Goal: Task Accomplishment & Management: Manage account settings

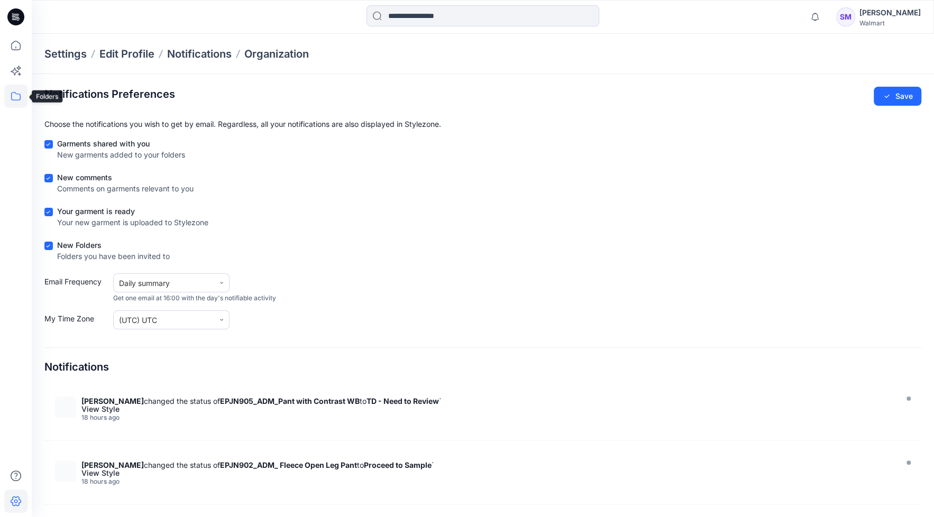
click at [5, 95] on icon at bounding box center [15, 96] width 23 height 23
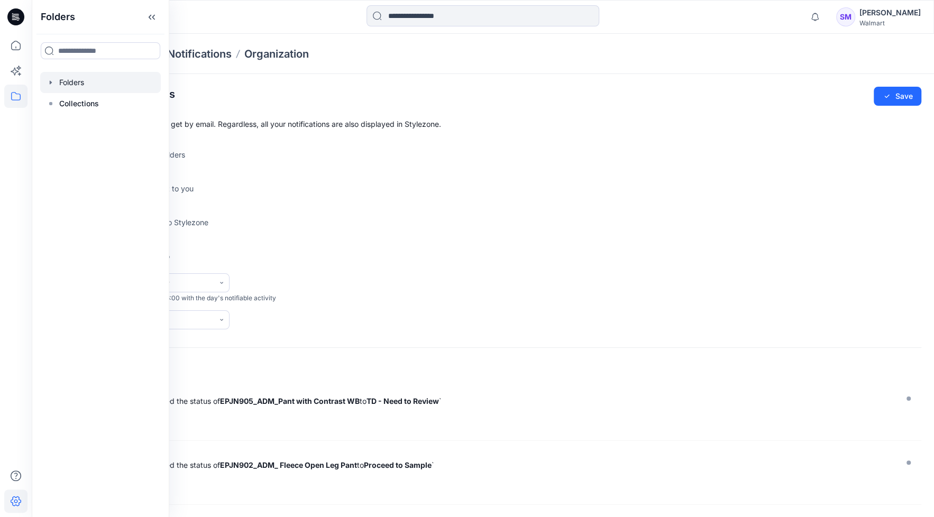
click at [64, 85] on div at bounding box center [100, 82] width 121 height 21
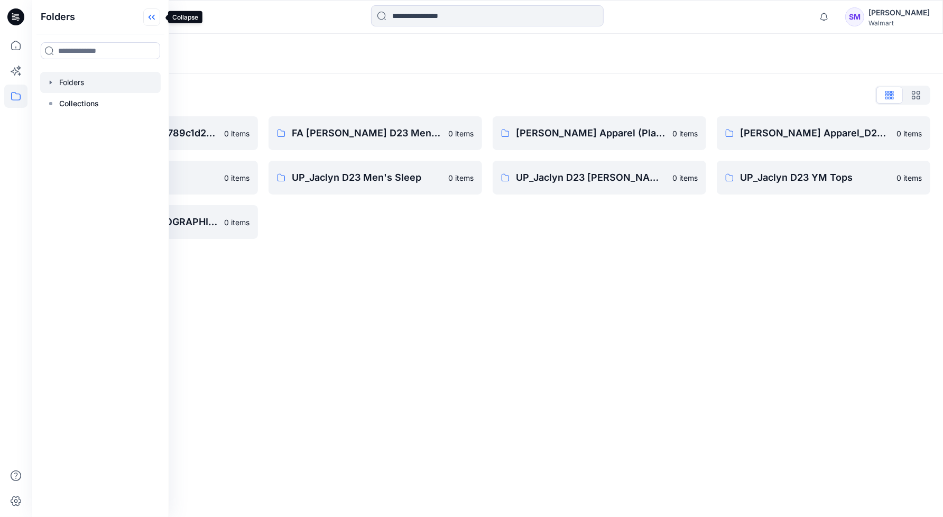
click at [151, 16] on icon at bounding box center [150, 17] width 3 height 5
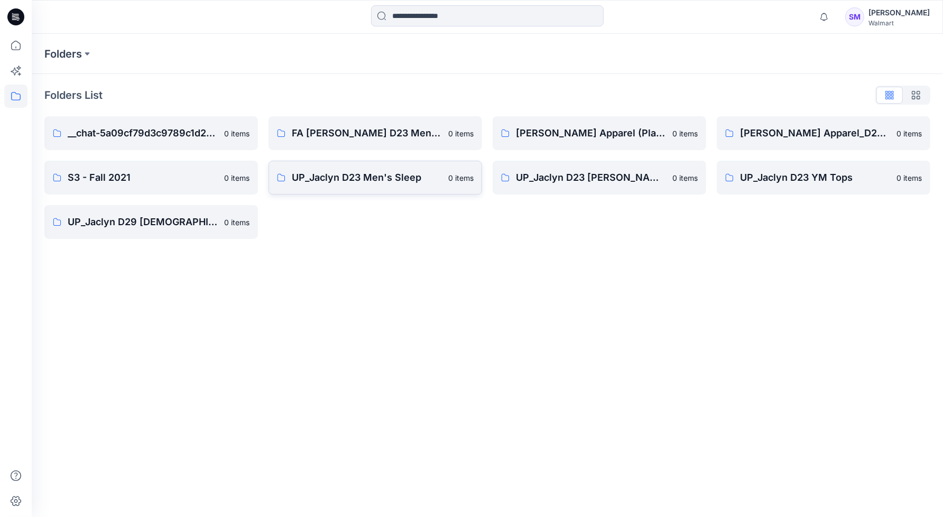
click at [332, 173] on p "UP_Jaclyn D23 Men's Sleep" at bounding box center [367, 177] width 150 height 15
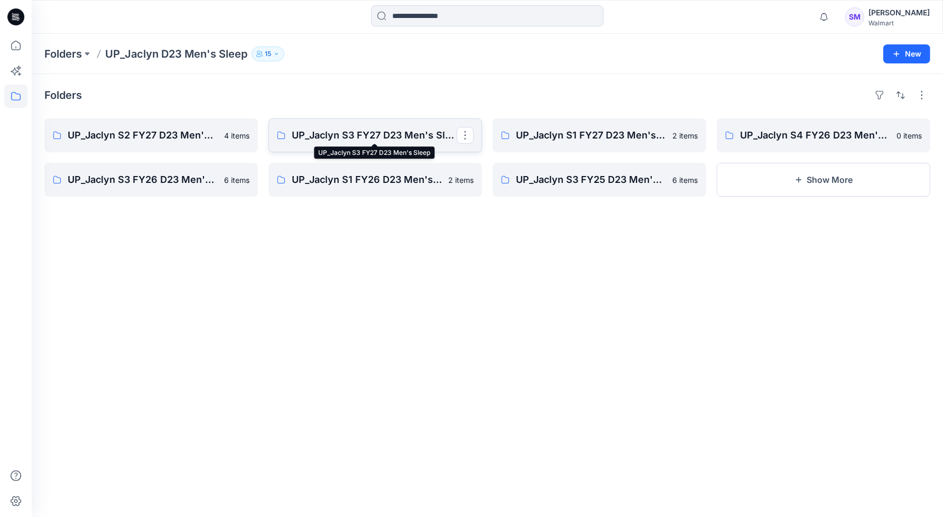
click at [374, 130] on p "UP_Jaclyn S3 FY27 D23 Men's Sleep" at bounding box center [374, 135] width 165 height 15
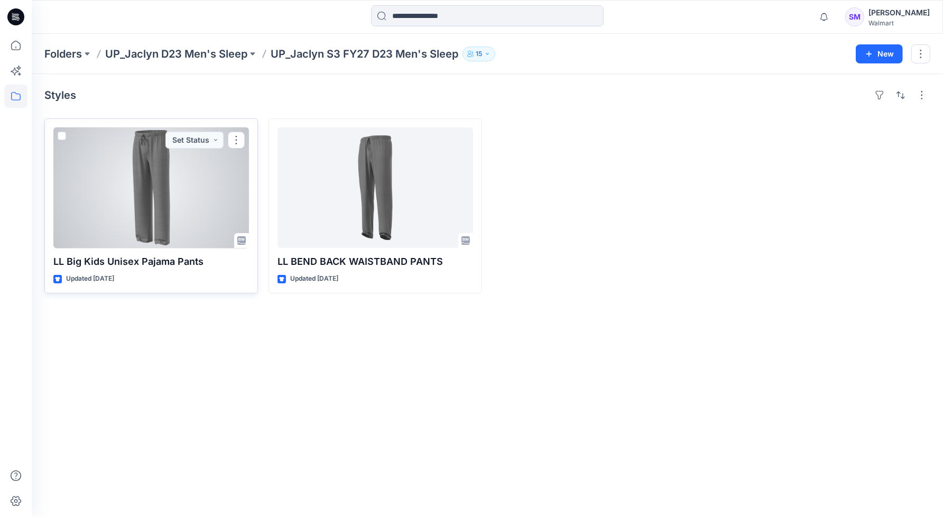
click at [188, 199] on div at bounding box center [151, 187] width 196 height 121
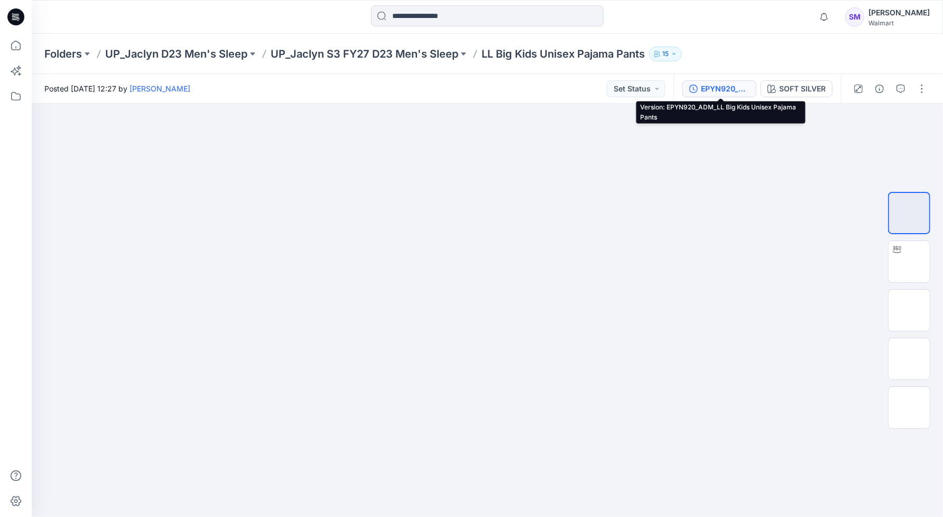
click at [715, 90] on div "EPYN920_ADM_LL Big Kids Unisex Pajama Pants" at bounding box center [725, 89] width 49 height 12
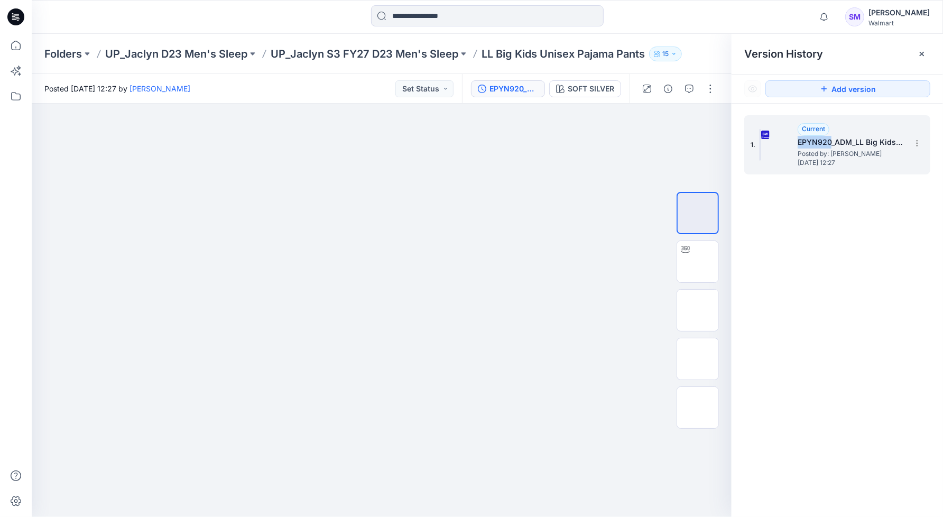
drag, startPoint x: 830, startPoint y: 140, endPoint x: 796, endPoint y: 139, distance: 34.4
click at [796, 139] on div "1. Current EPYN920_ADM_LL Big Kids Unisex Pajama Pants Posted by: Steve Menda W…" at bounding box center [830, 144] width 159 height 51
copy h5 "EPYN920"
click at [408, 53] on p "UP_Jaclyn S3 FY27 D23 Men's Sleep" at bounding box center [365, 54] width 188 height 15
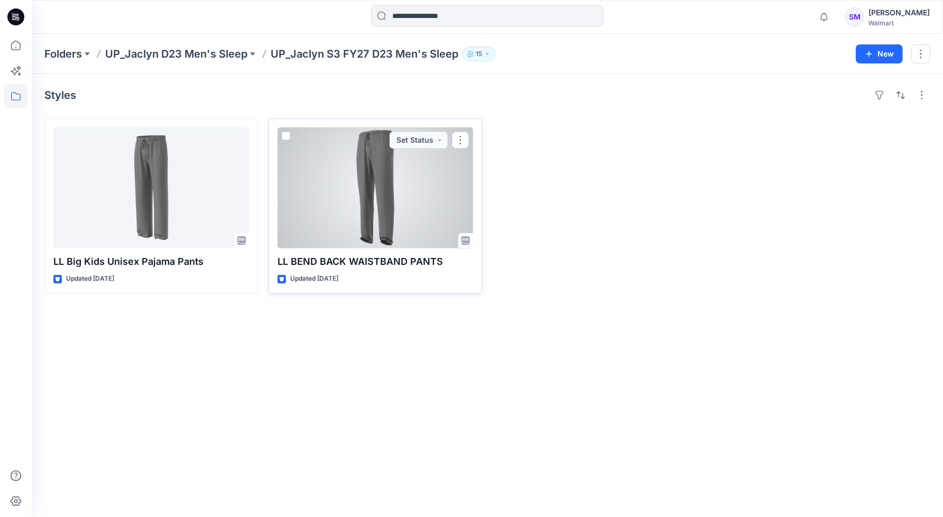
click at [356, 261] on p "LL BEND BACK WAISTBAND PANTS" at bounding box center [376, 261] width 196 height 15
click at [383, 233] on div at bounding box center [376, 187] width 196 height 121
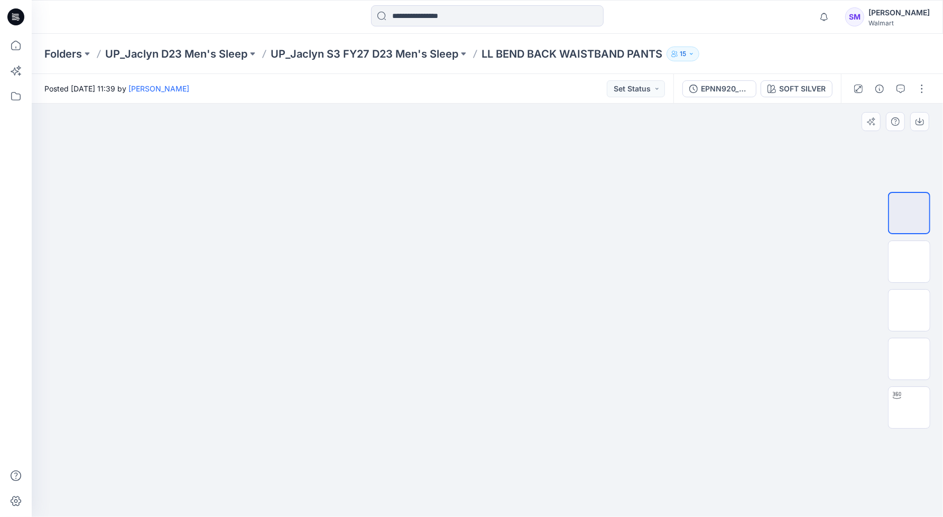
drag, startPoint x: 616, startPoint y: 8, endPoint x: 245, endPoint y: 258, distance: 446.8
click at [245, 258] on div at bounding box center [487, 310] width 911 height 413
click at [208, 61] on div "Folders UP_Jaclyn D23 Men's Sleep UP_Jaclyn S3 FY27 D23 Men's Sleep LL BEND BAC…" at bounding box center [487, 54] width 911 height 40
click at [205, 50] on p "UP_Jaclyn D23 Men's Sleep" at bounding box center [176, 54] width 142 height 15
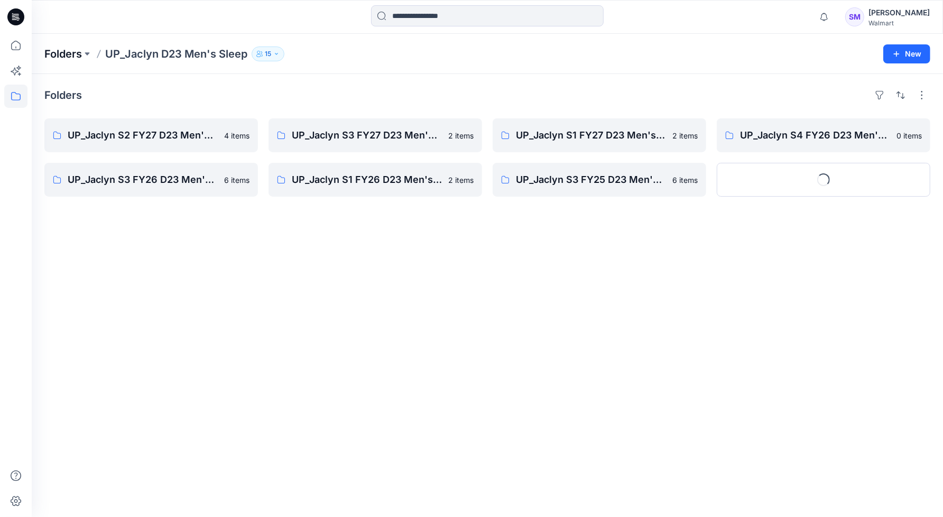
click at [61, 55] on p "Folders" at bounding box center [63, 54] width 38 height 15
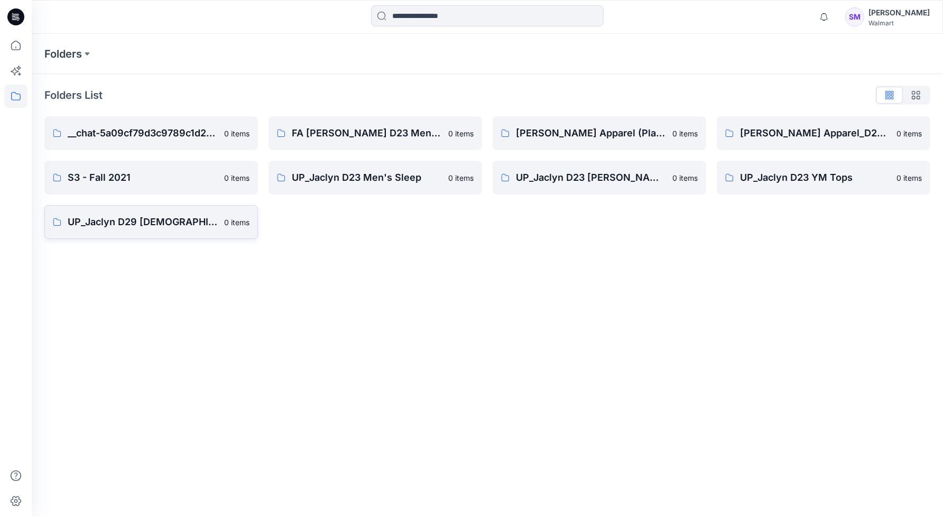
click at [140, 222] on p "UP_Jaclyn D29 [DEMOGRAPHIC_DATA] Sleep" at bounding box center [143, 222] width 150 height 15
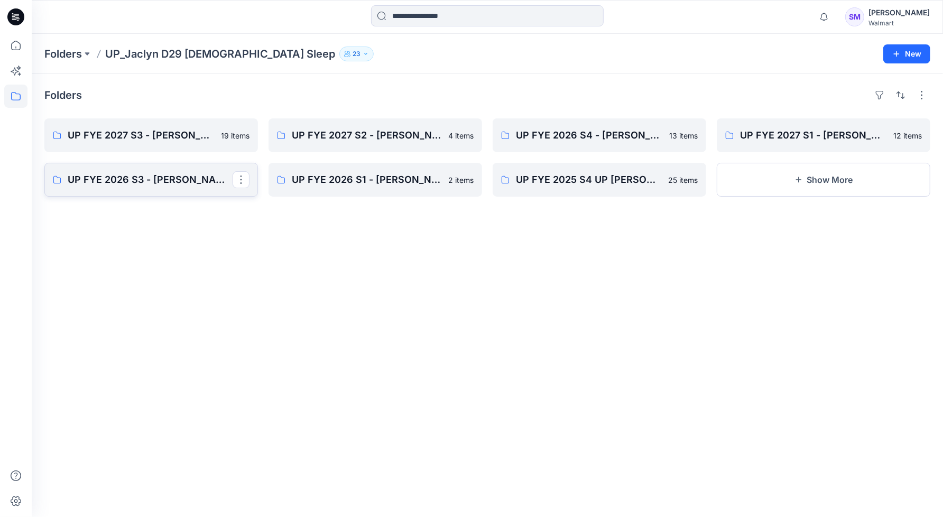
click at [125, 180] on p "UP FYE 2026 S3 - Jaclyn D29 Ladies Sleepwear" at bounding box center [150, 179] width 165 height 15
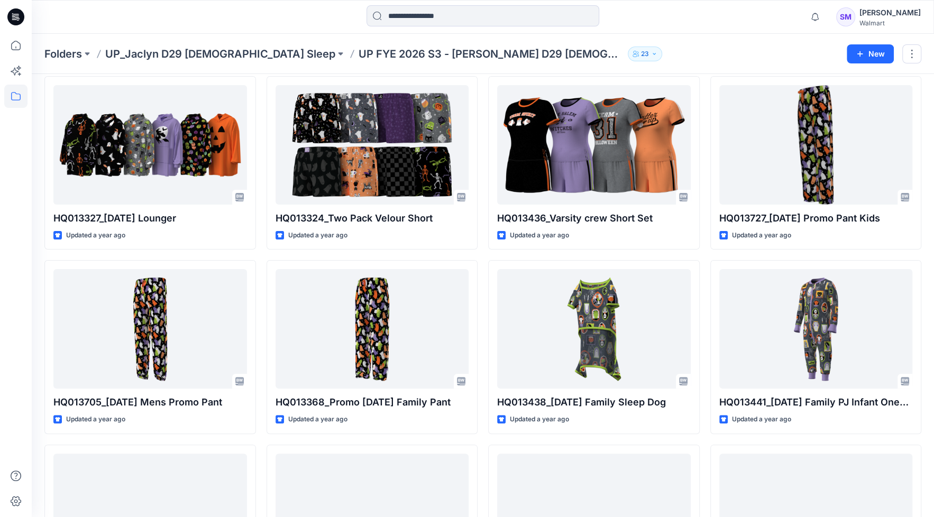
scroll to position [36, 0]
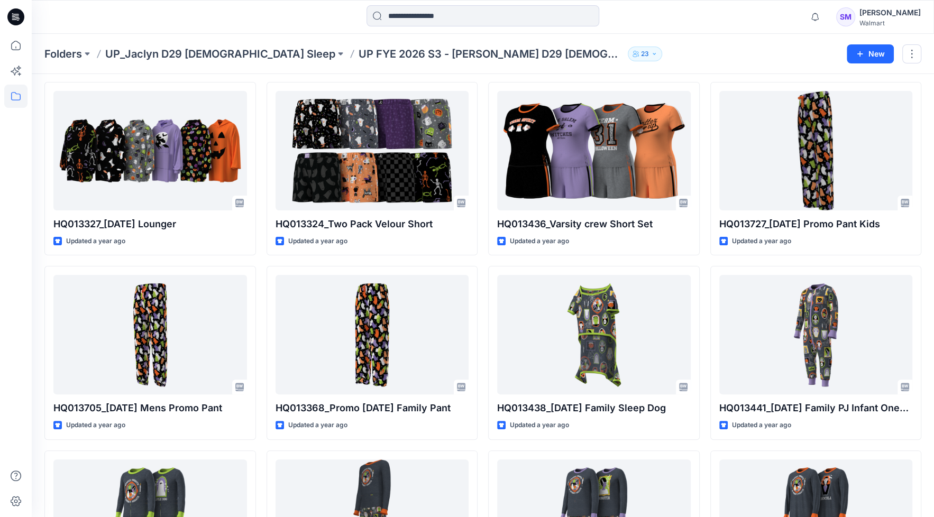
click at [105, 7] on div at bounding box center [144, 16] width 225 height 23
click at [57, 47] on p "Folders" at bounding box center [63, 54] width 38 height 15
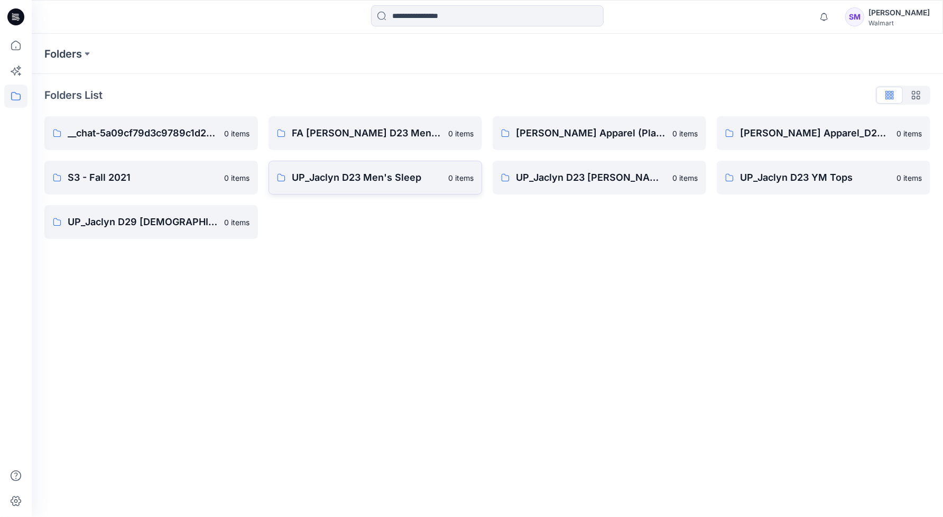
click at [356, 186] on link "UP_Jaclyn D23 Men's Sleep 0 items" at bounding box center [376, 178] width 214 height 34
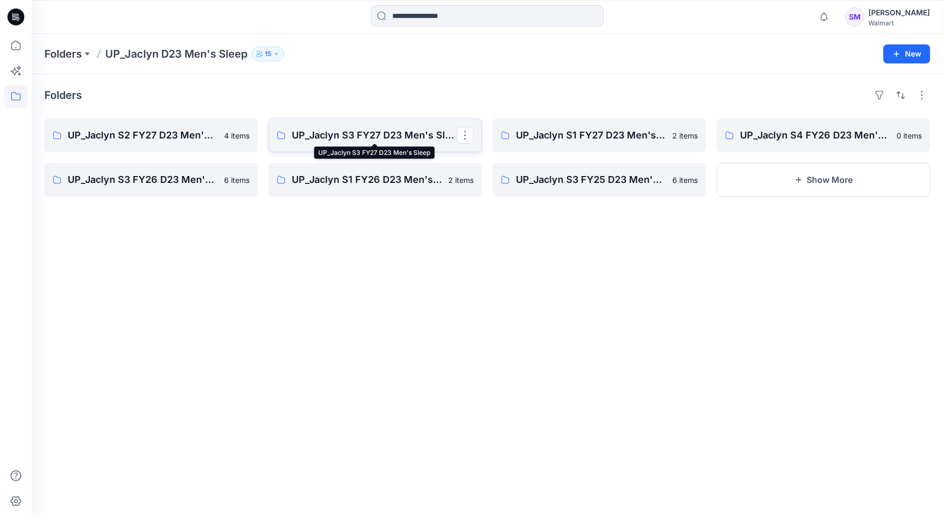
click at [389, 131] on p "UP_Jaclyn S3 FY27 D23 Men's Sleep" at bounding box center [374, 135] width 165 height 15
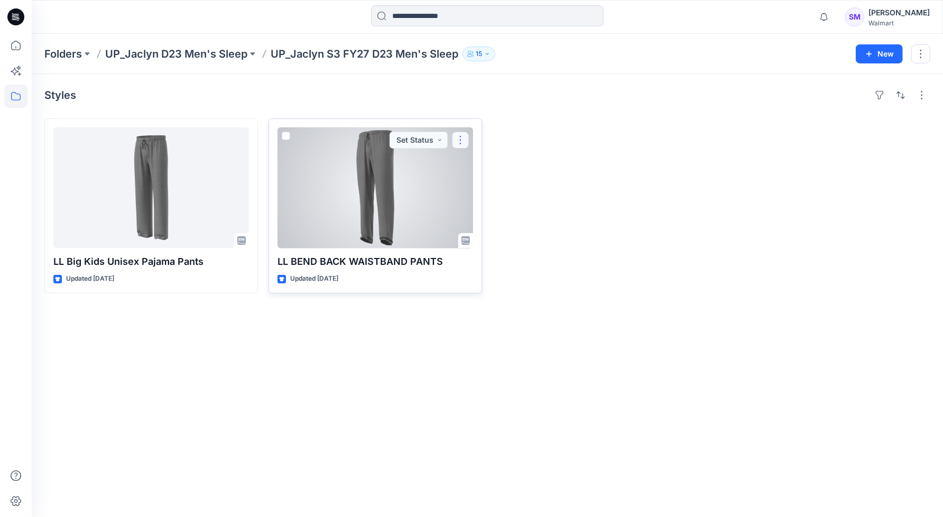
click at [456, 140] on button "button" at bounding box center [460, 140] width 17 height 17
click at [493, 200] on p "Duplicate to..." at bounding box center [497, 203] width 48 height 11
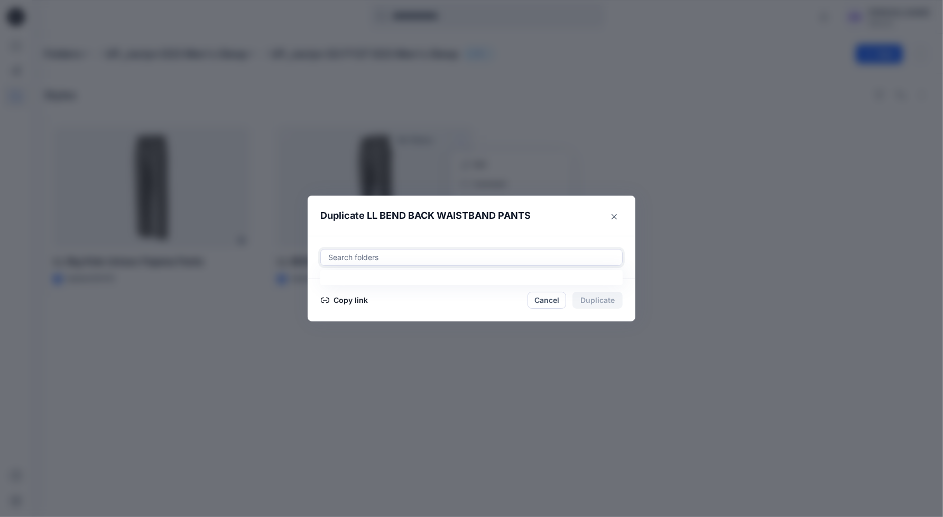
click at [421, 261] on div at bounding box center [471, 257] width 289 height 13
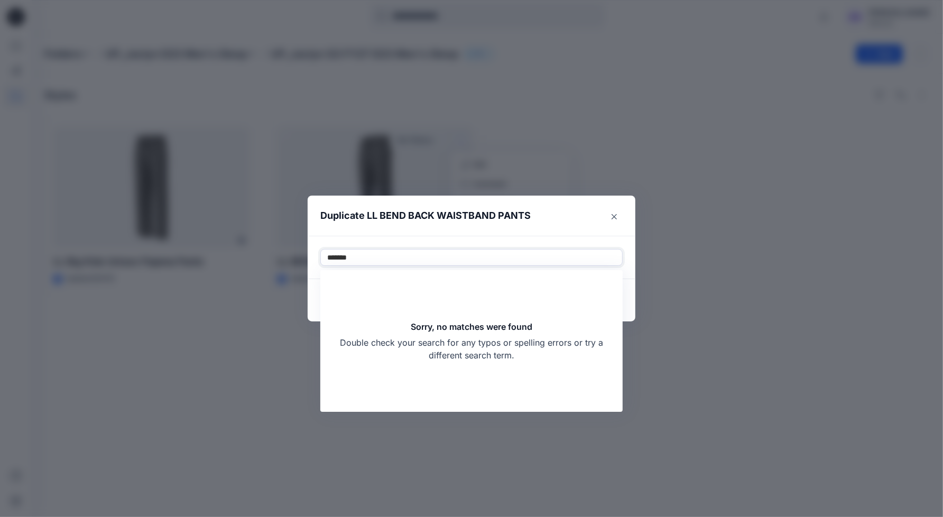
click at [339, 254] on input "*******" at bounding box center [342, 257] width 31 height 13
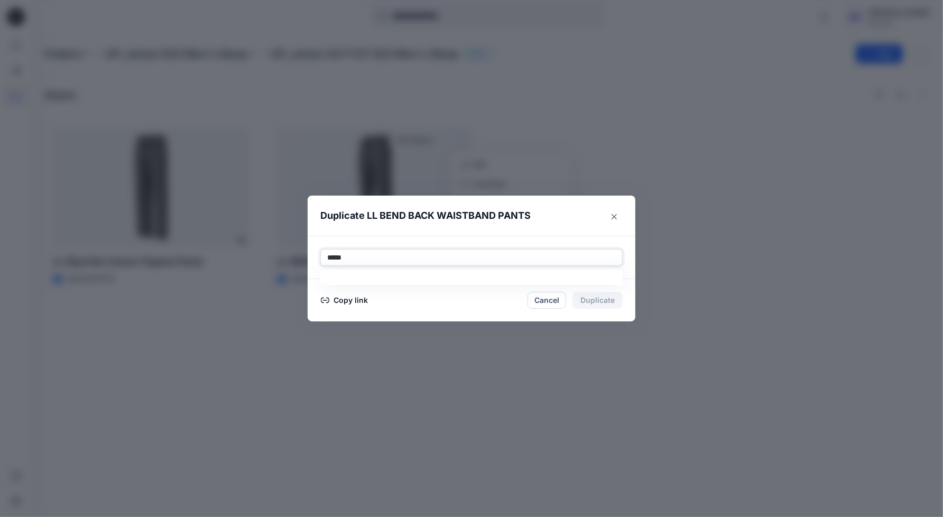
type input "****"
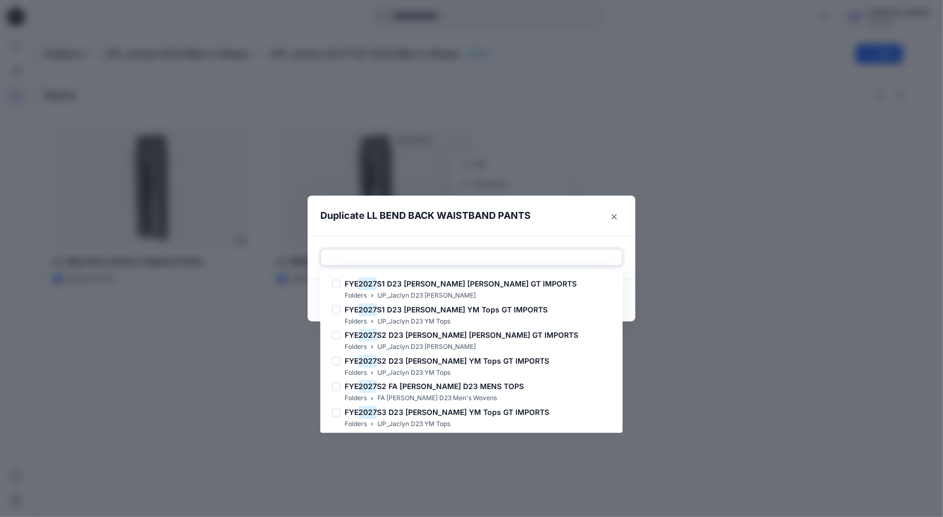
click at [383, 257] on div at bounding box center [471, 257] width 289 height 13
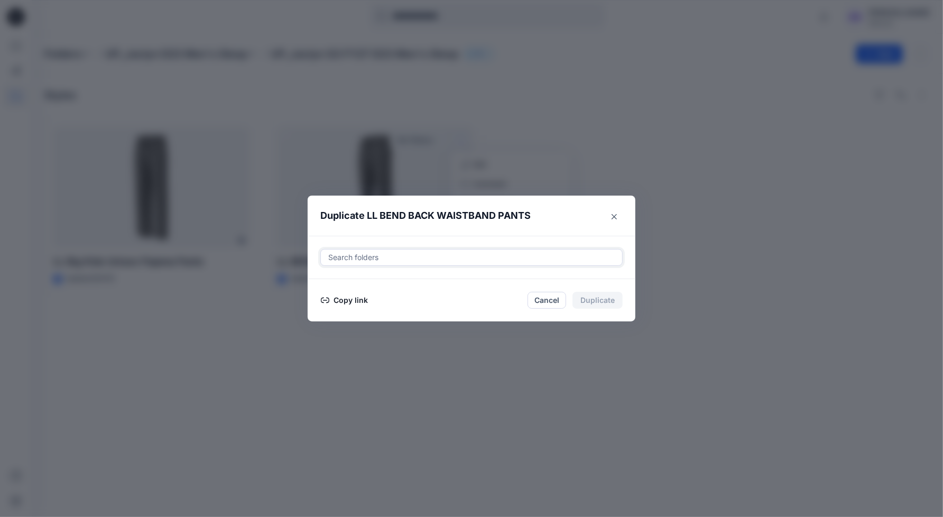
click at [383, 257] on div at bounding box center [471, 257] width 289 height 13
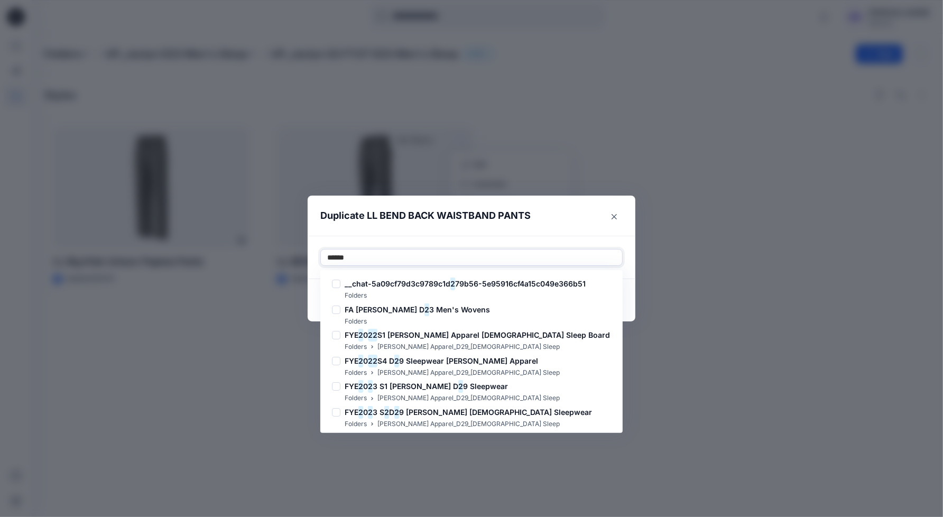
type input "*******"
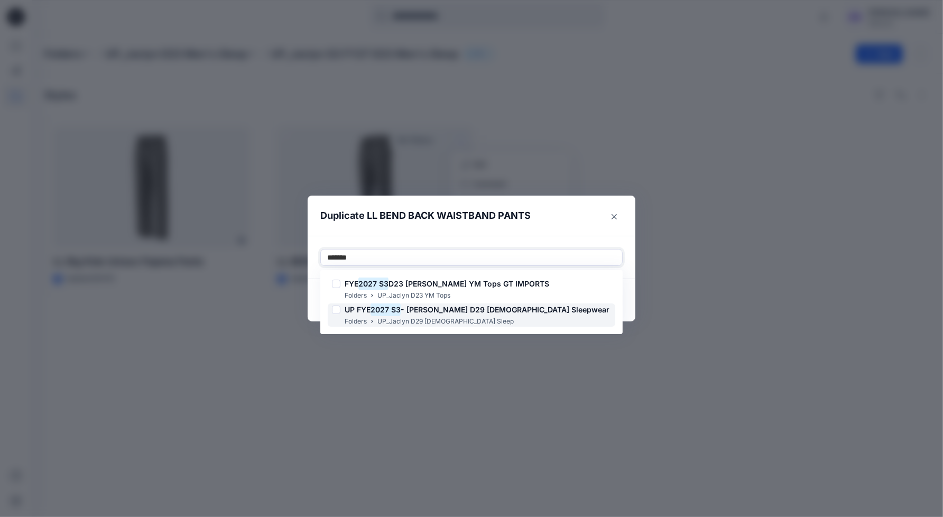
click at [454, 315] on h6 "UP FYE 2027 S3 - Jaclyn D29 Ladies Sleepwear" at bounding box center [477, 309] width 265 height 13
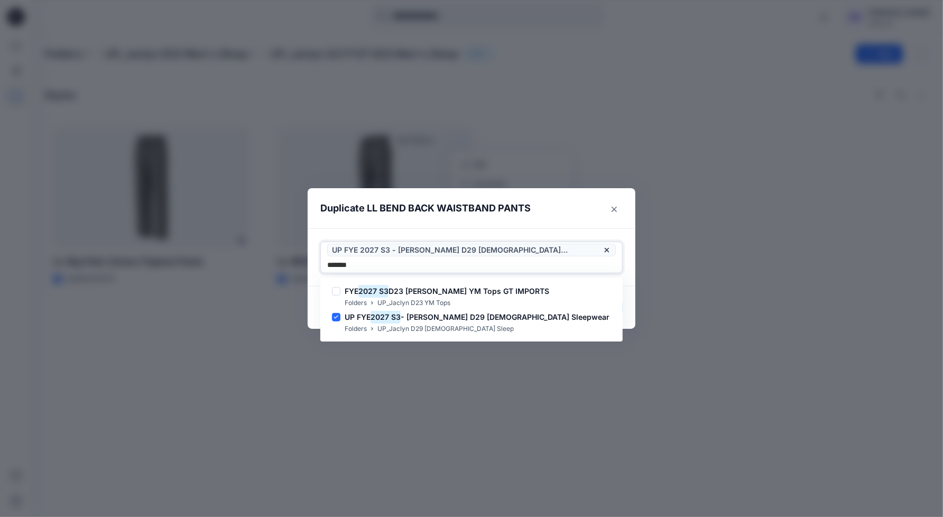
click at [358, 259] on input "*******" at bounding box center [342, 265] width 31 height 13
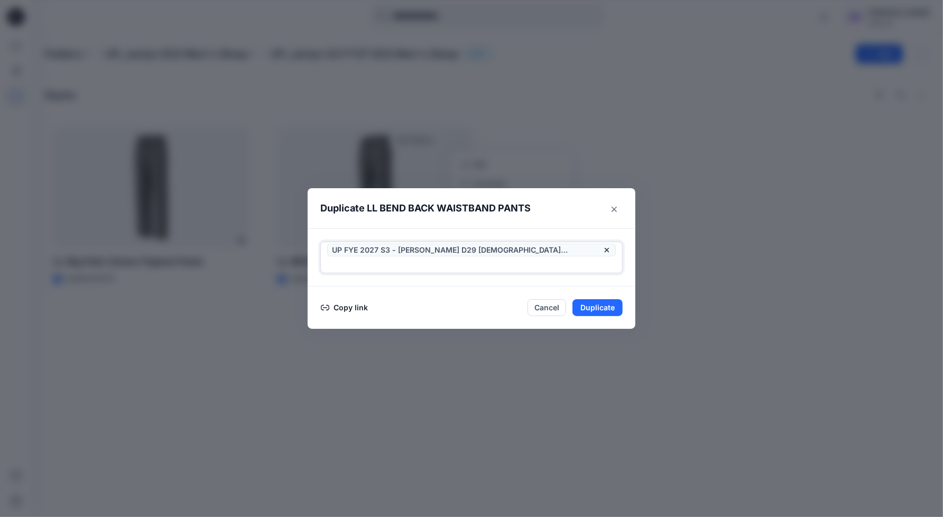
click at [575, 259] on div at bounding box center [471, 265] width 289 height 13
click at [599, 299] on button "Duplicate" at bounding box center [598, 307] width 50 height 17
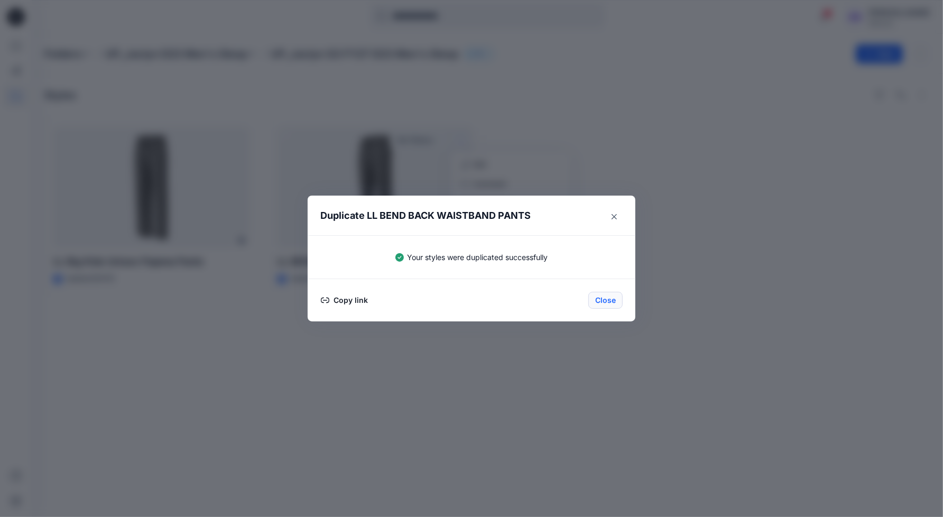
click at [606, 301] on button "Close" at bounding box center [605, 300] width 34 height 17
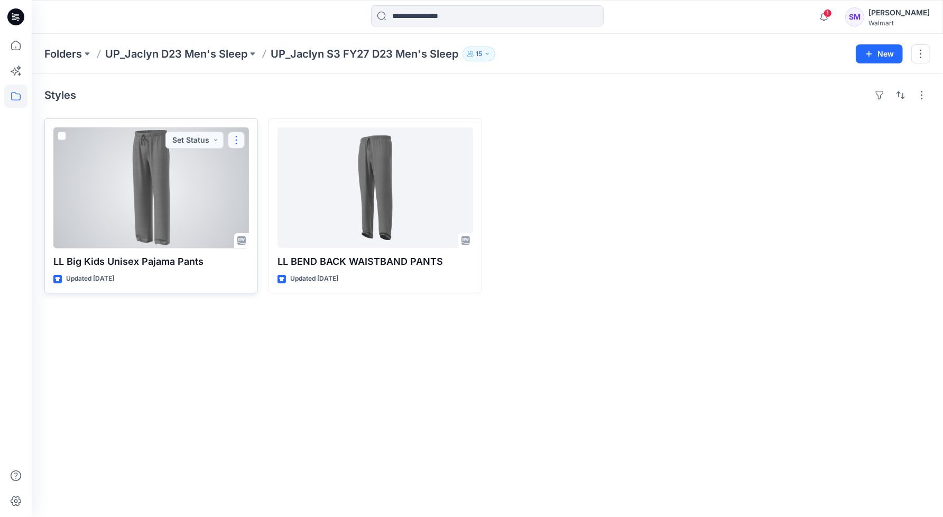
click at [236, 135] on button "button" at bounding box center [236, 140] width 17 height 17
click at [257, 203] on p "Duplicate to..." at bounding box center [273, 203] width 48 height 11
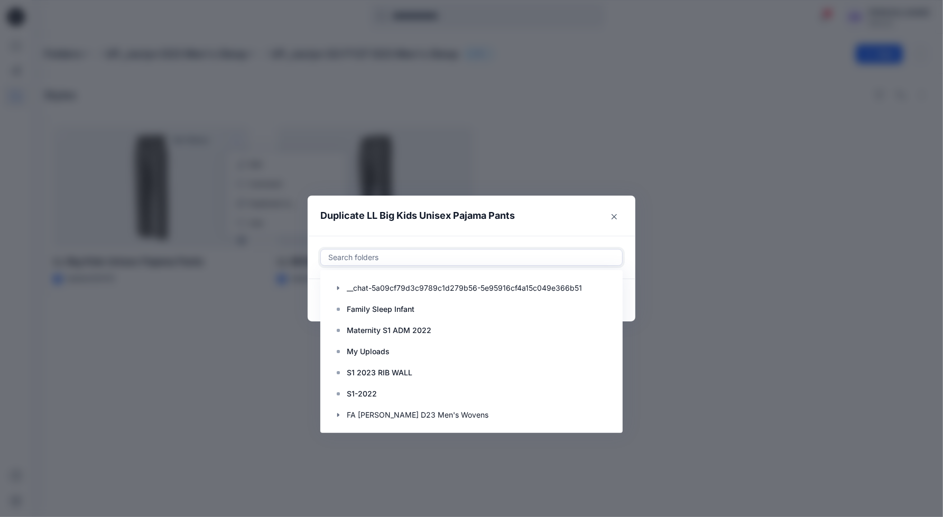
click at [397, 258] on div at bounding box center [471, 257] width 289 height 13
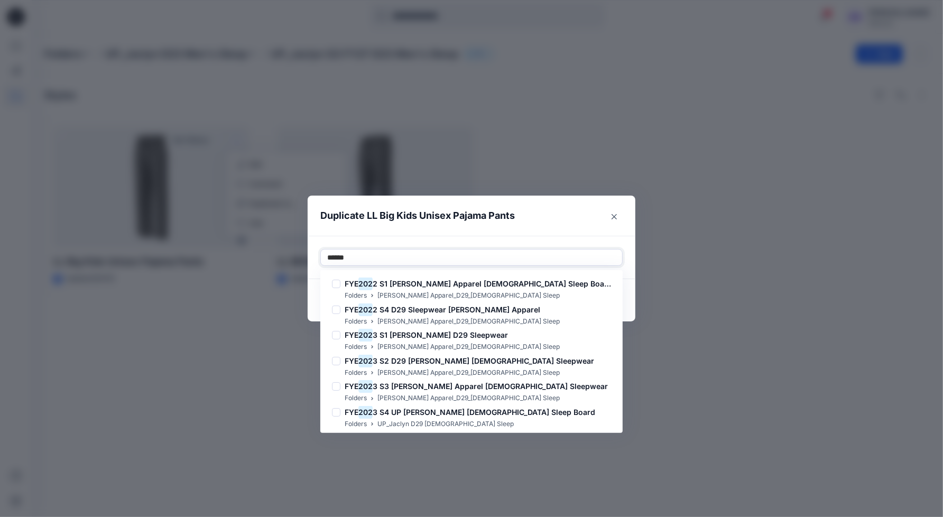
type input "*******"
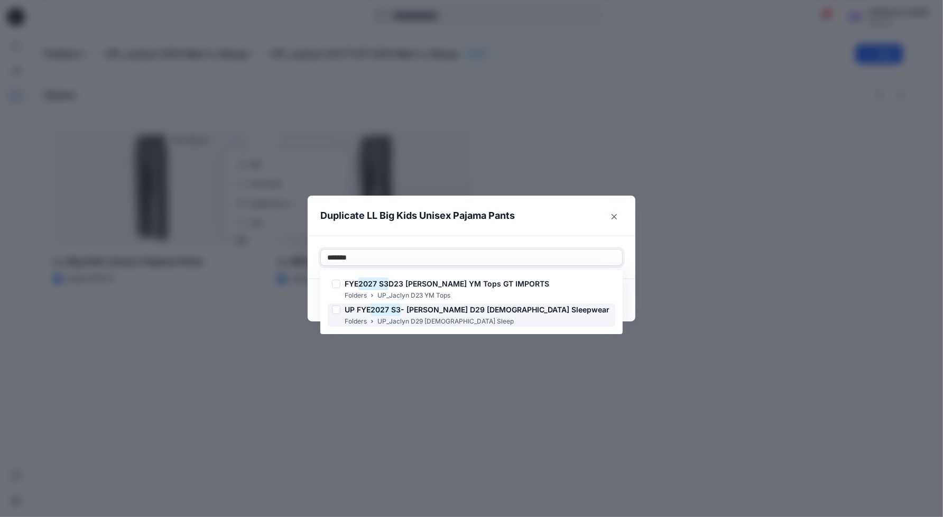
click at [457, 312] on span "- Jaclyn D29 Ladies Sleepwear" at bounding box center [505, 309] width 209 height 9
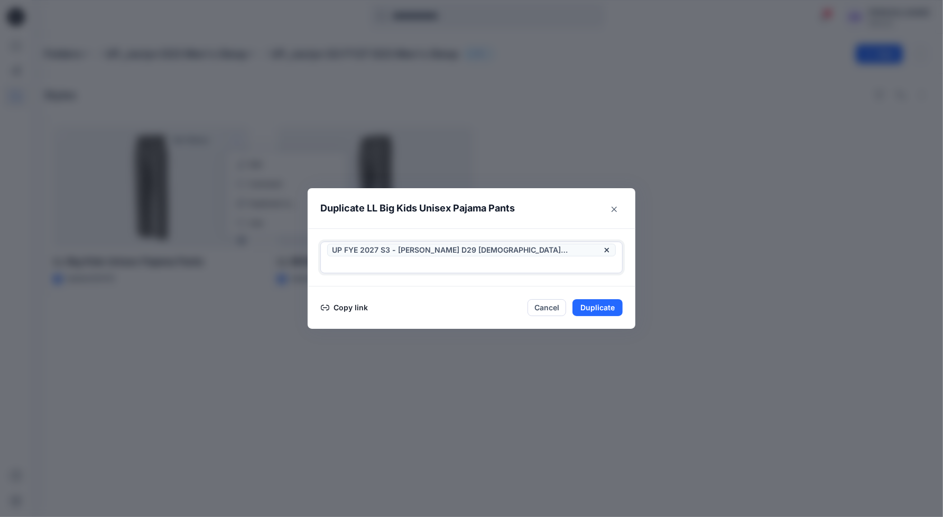
click at [586, 259] on div at bounding box center [471, 265] width 289 height 13
click at [597, 300] on button "Duplicate" at bounding box center [598, 307] width 50 height 17
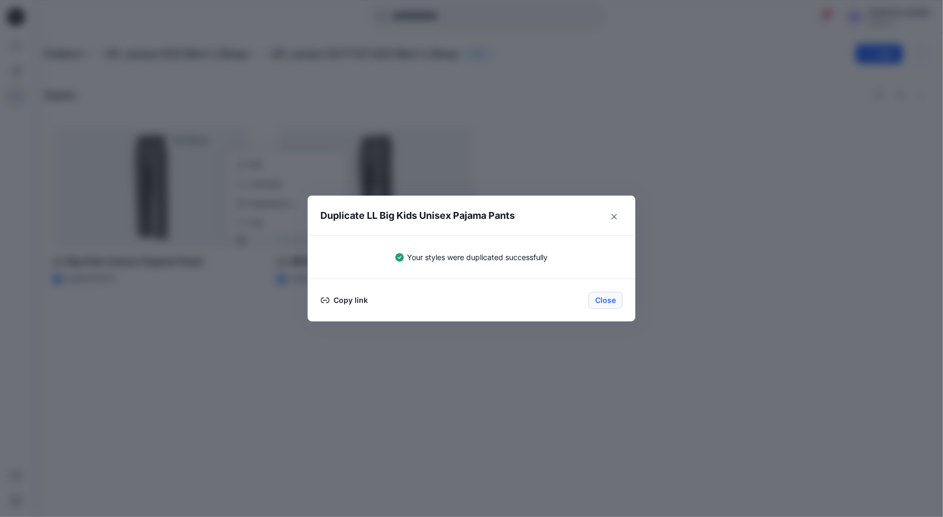
click at [614, 300] on button "Close" at bounding box center [605, 300] width 34 height 17
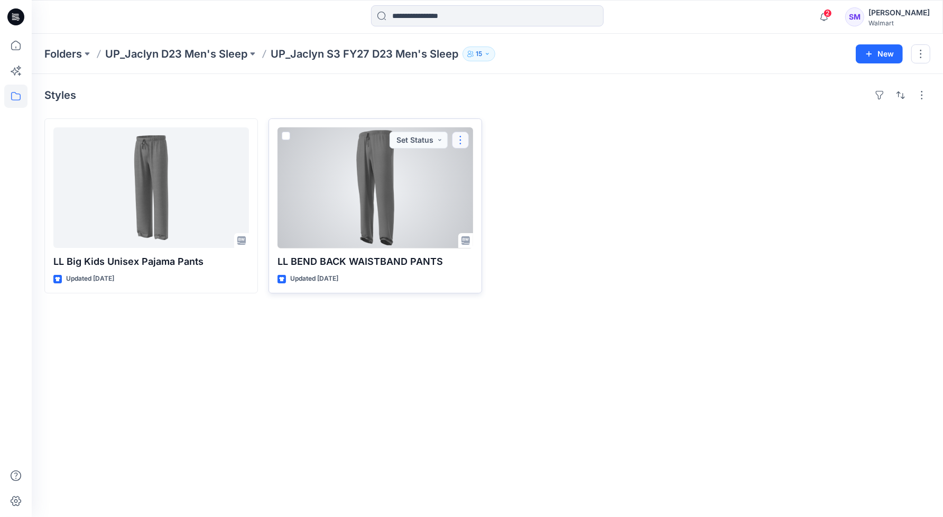
click at [466, 143] on button "button" at bounding box center [460, 140] width 17 height 17
click at [484, 163] on p "Edit" at bounding box center [479, 164] width 13 height 11
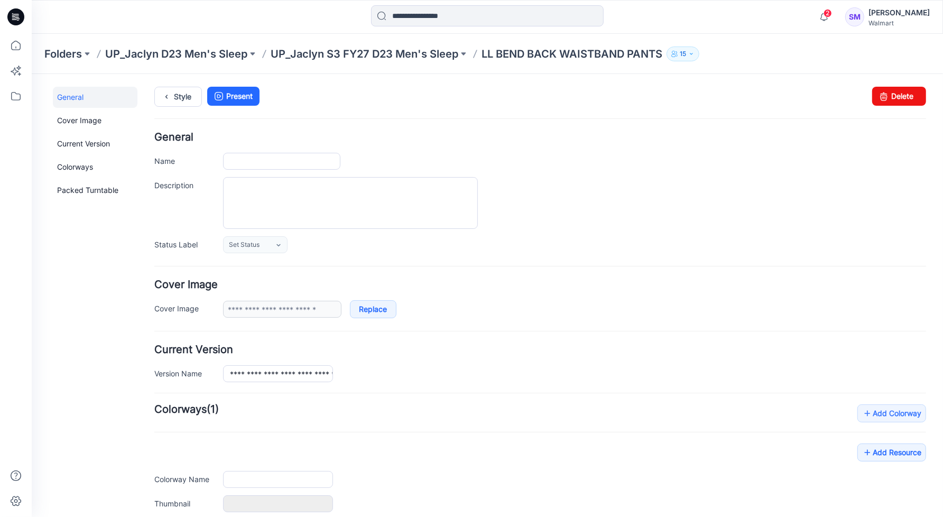
type input "**********"
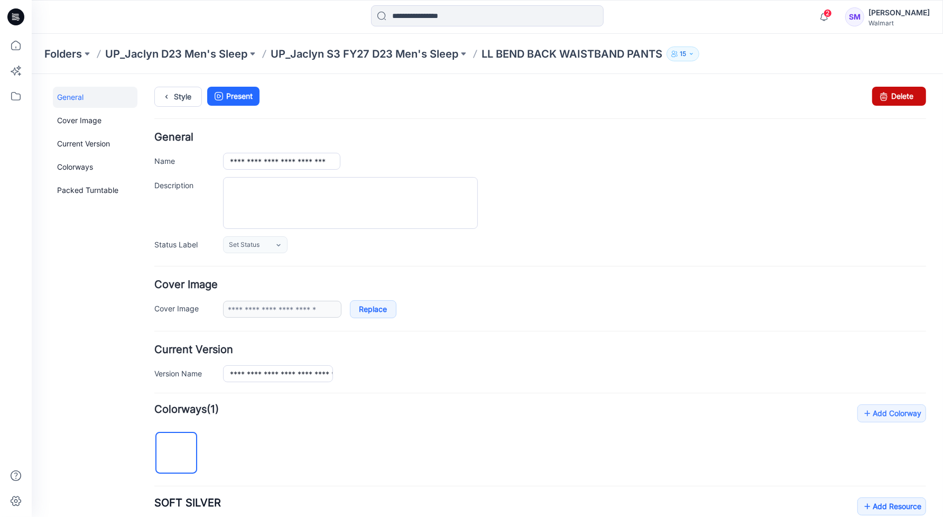
drag, startPoint x: 558, startPoint y: 129, endPoint x: 895, endPoint y: 98, distance: 338.2
click at [895, 98] on link "Delete" at bounding box center [899, 95] width 54 height 19
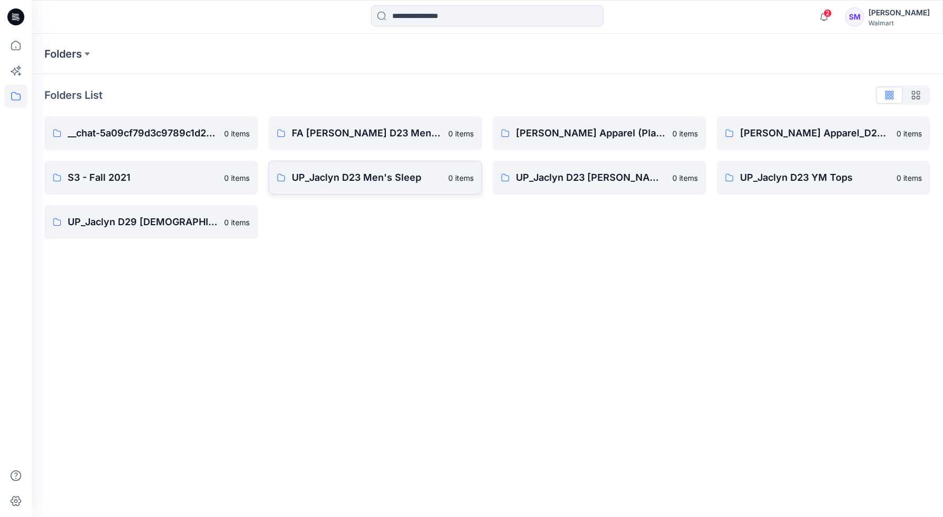
click at [355, 172] on p "UP_Jaclyn D23 Men's Sleep" at bounding box center [367, 177] width 150 height 15
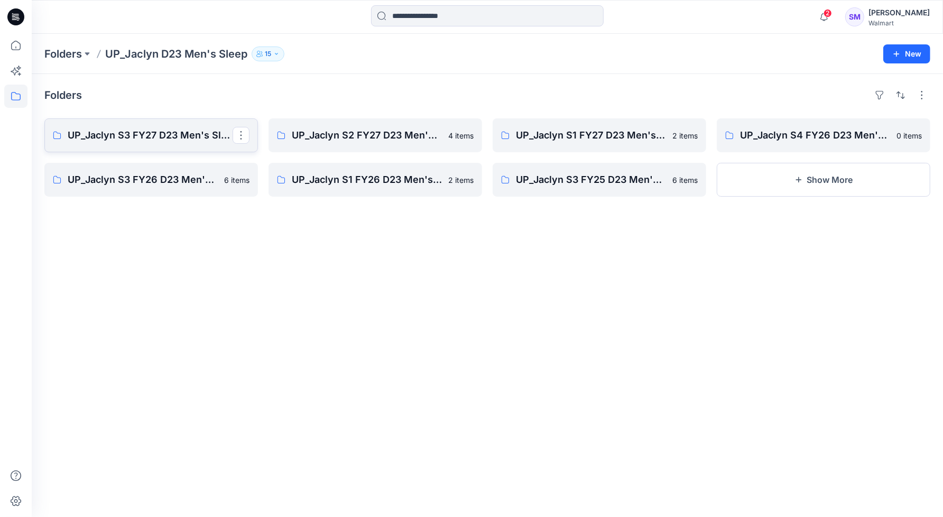
click at [144, 137] on p "UP_Jaclyn S3 FY27 D23 Men's Sleep" at bounding box center [150, 135] width 165 height 15
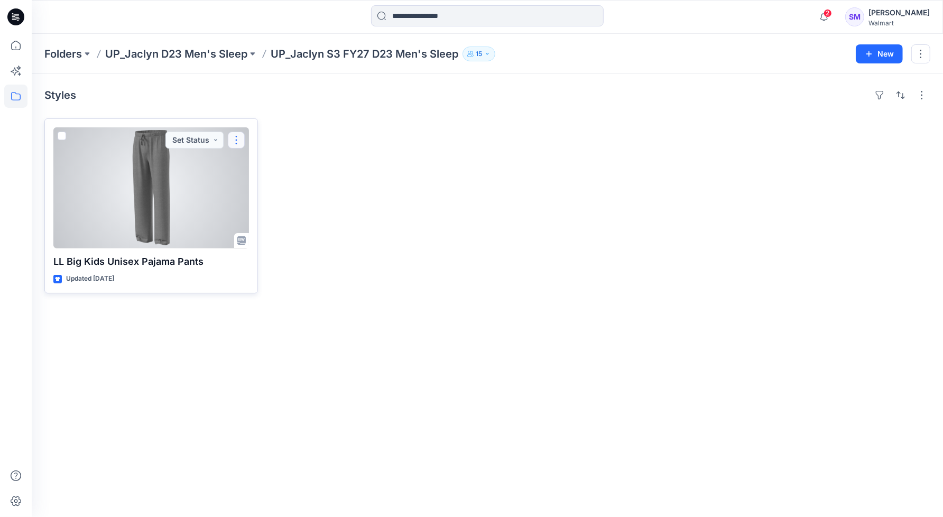
click at [240, 132] on button "button" at bounding box center [236, 140] width 17 height 17
click at [264, 166] on button "Edit" at bounding box center [287, 164] width 114 height 20
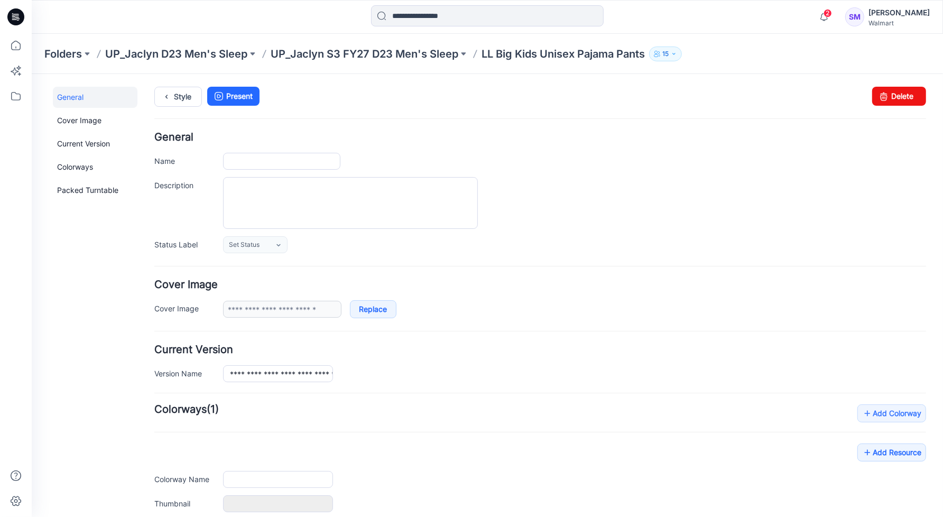
type input "**********"
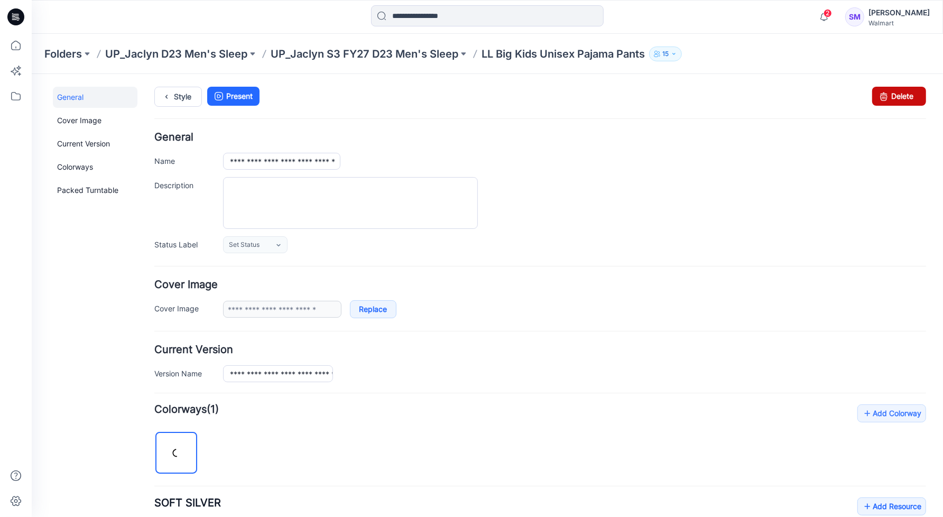
click at [891, 97] on link "Delete" at bounding box center [899, 95] width 54 height 19
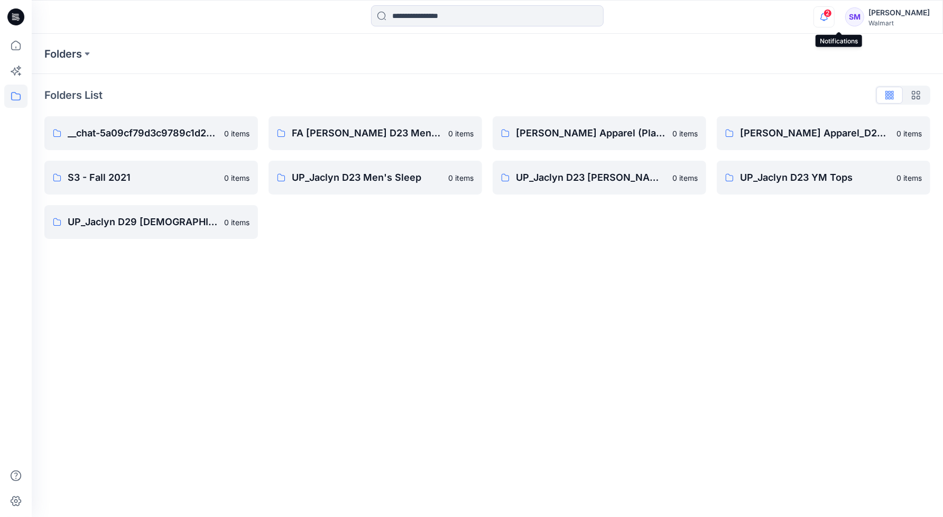
click at [834, 19] on icon "button" at bounding box center [824, 16] width 20 height 21
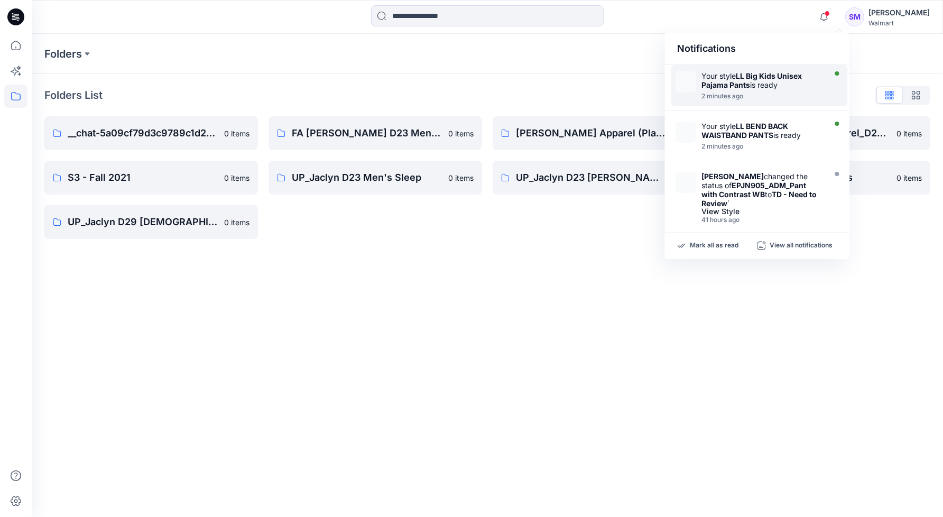
click at [764, 84] on div "Your style LL Big Kids Unisex Pajama Pants is ready" at bounding box center [763, 80] width 122 height 18
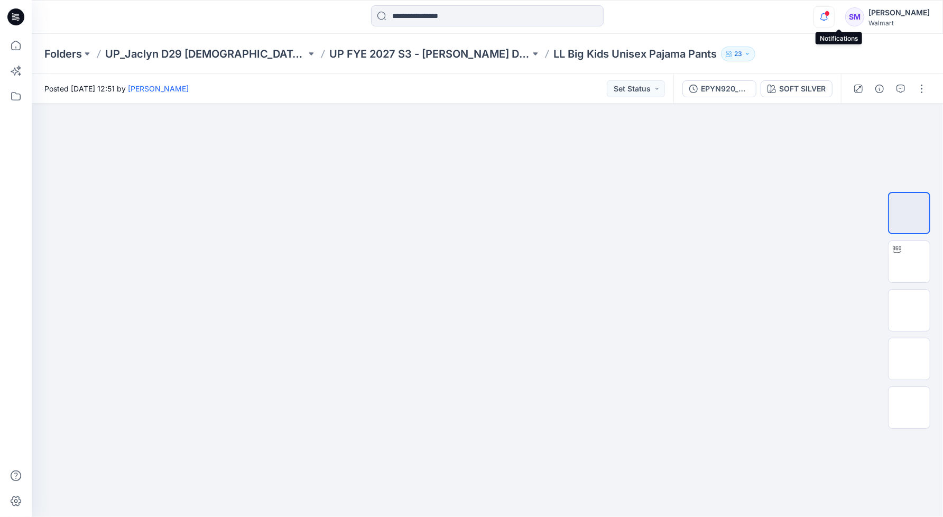
click at [834, 17] on icon "button" at bounding box center [824, 16] width 20 height 21
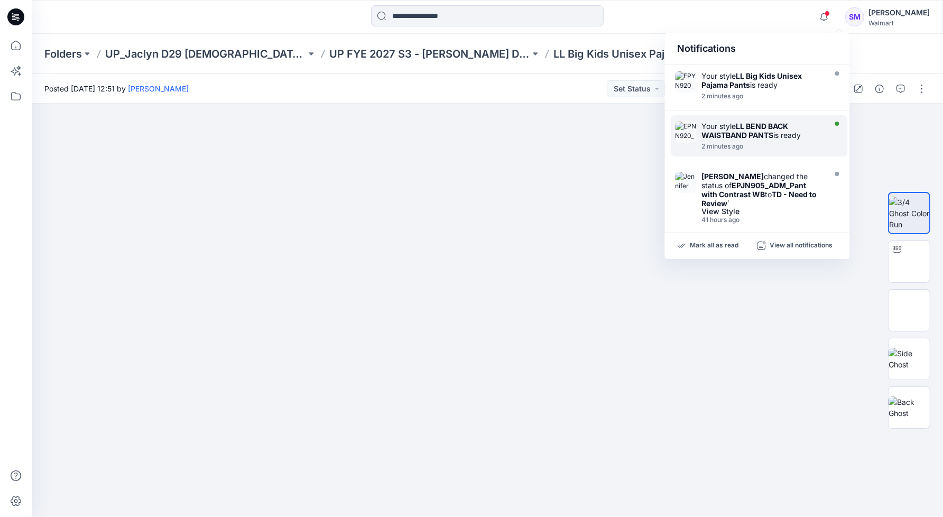
click at [780, 140] on div at bounding box center [763, 141] width 122 height 2
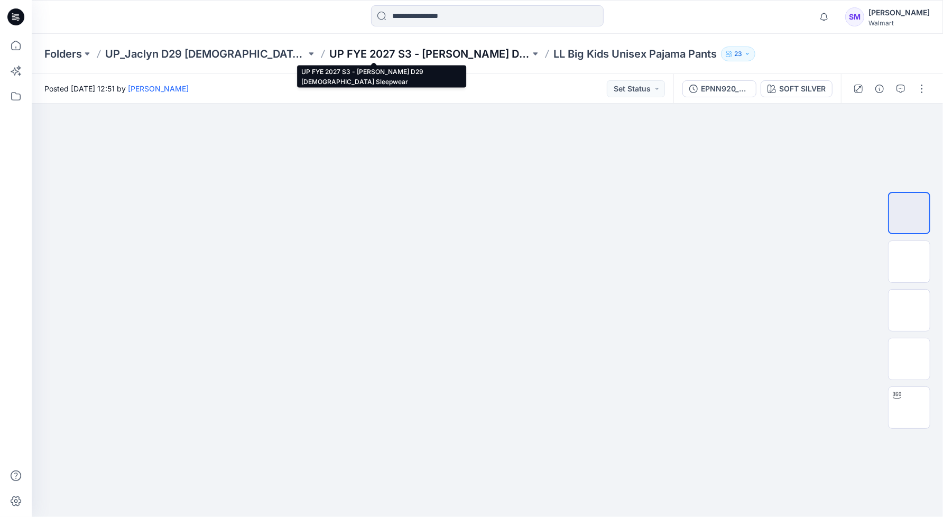
click at [344, 53] on p "UP FYE 2027 S3 - [PERSON_NAME] D29 [DEMOGRAPHIC_DATA] Sleepwear" at bounding box center [429, 54] width 201 height 15
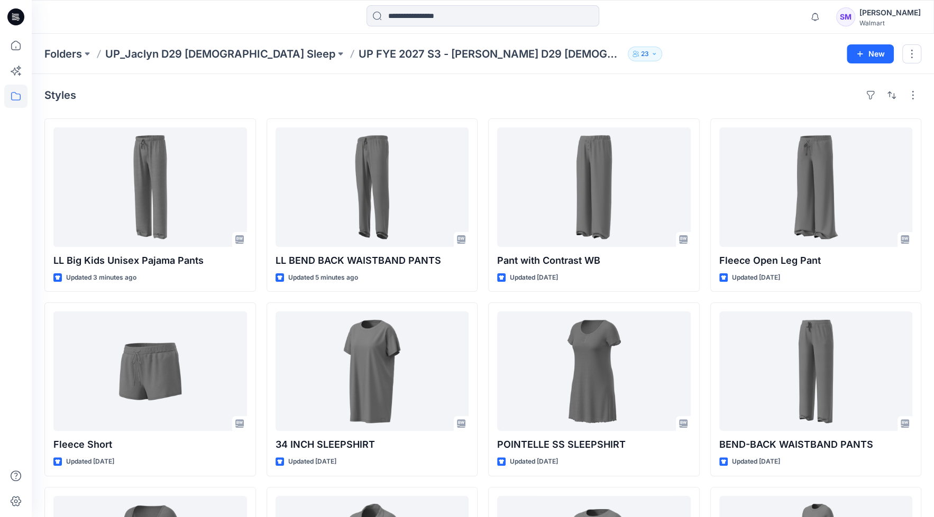
click at [598, 88] on div "Styles" at bounding box center [482, 95] width 877 height 17
click at [647, 61] on div "Folders UP_Jaclyn D29 [DEMOGRAPHIC_DATA] Sleep UP FYE 2027 S3 - [PERSON_NAME] D…" at bounding box center [483, 54] width 902 height 40
